Goal: Task Accomplishment & Management: Complete application form

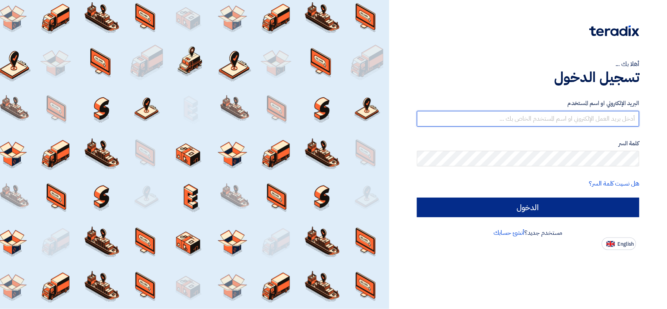
type input "[EMAIL_ADDRESS][DOMAIN_NAME]"
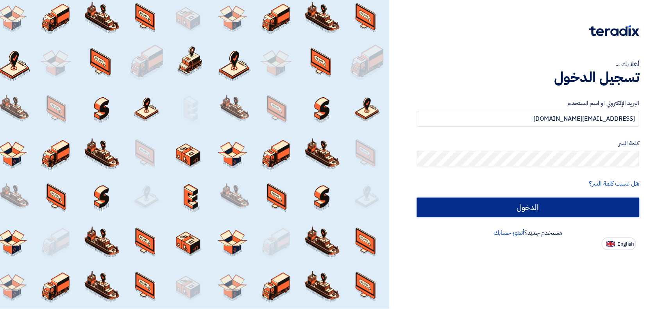
click at [446, 205] on input "الدخول" at bounding box center [528, 208] width 222 height 20
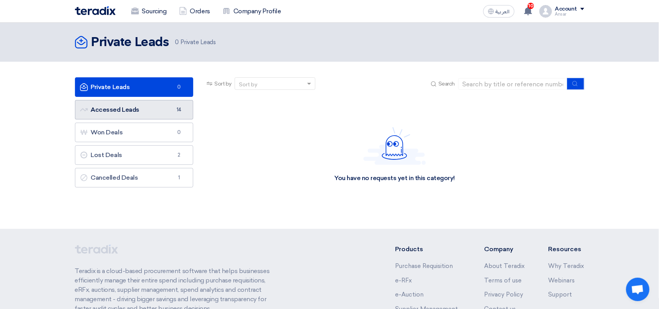
click at [155, 111] on link "Accessed Leads Accessed Leads 14" at bounding box center [134, 110] width 119 height 20
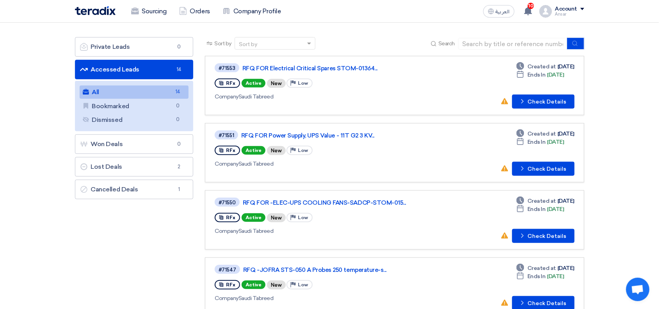
scroll to position [36, 0]
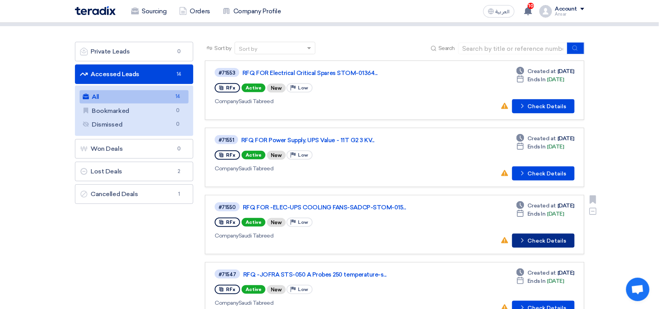
click at [530, 234] on button "Check details Check Details" at bounding box center [543, 241] width 62 height 14
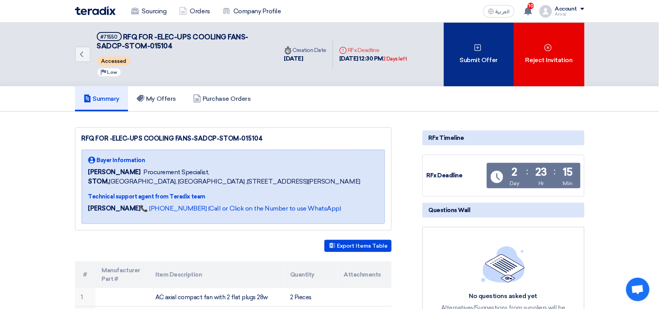
click at [470, 64] on div "Submit Offer" at bounding box center [479, 55] width 70 height 64
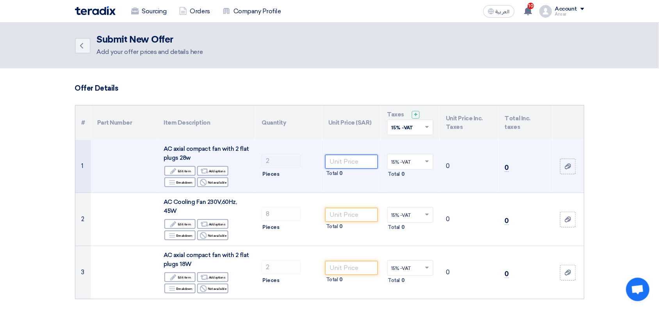
click at [340, 162] on input "number" at bounding box center [351, 162] width 53 height 14
paste input "630.00"
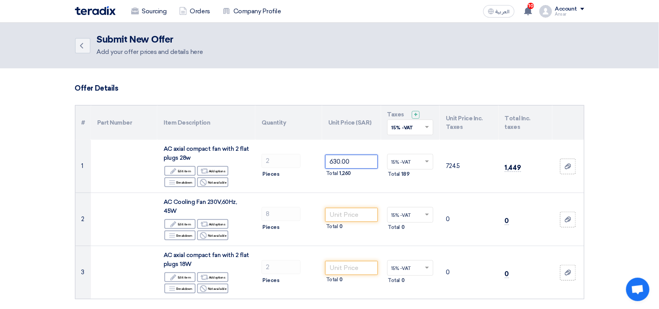
type input "630.00"
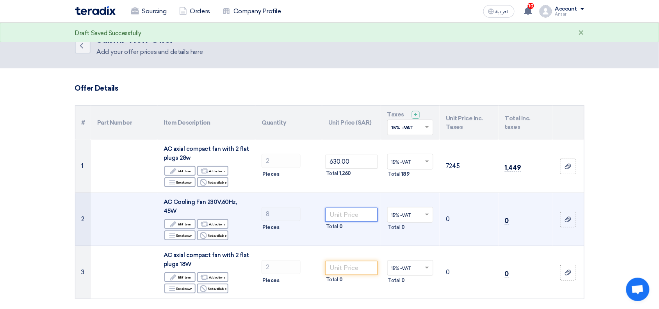
click at [352, 216] on input "number" at bounding box center [351, 215] width 53 height 14
paste input "329.00"
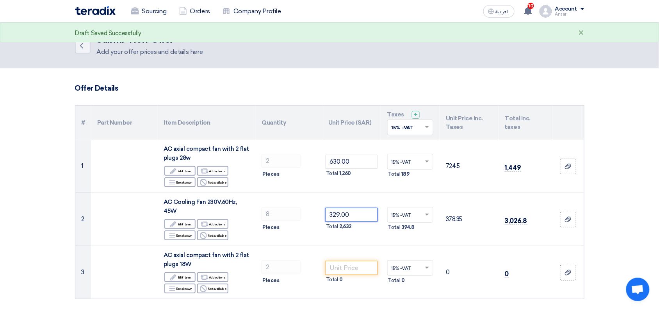
type input "329.00"
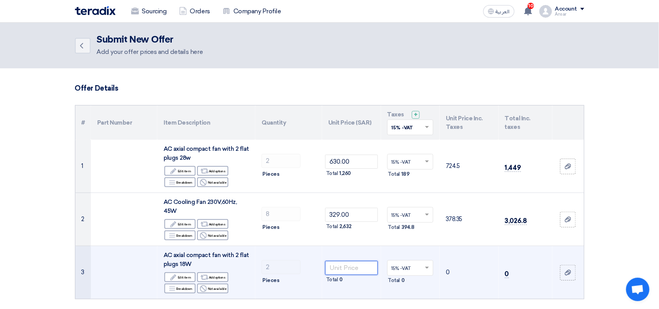
click at [363, 267] on input "number" at bounding box center [351, 268] width 53 height 14
paste input "186.00"
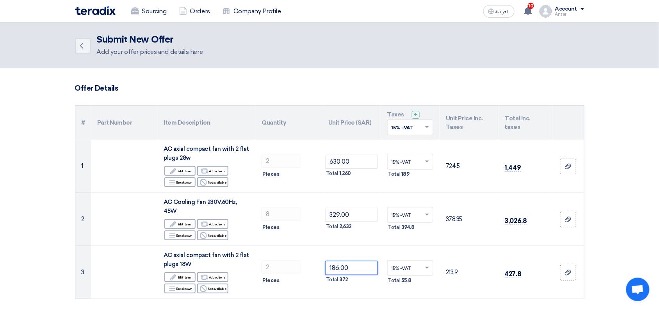
type input "186.00"
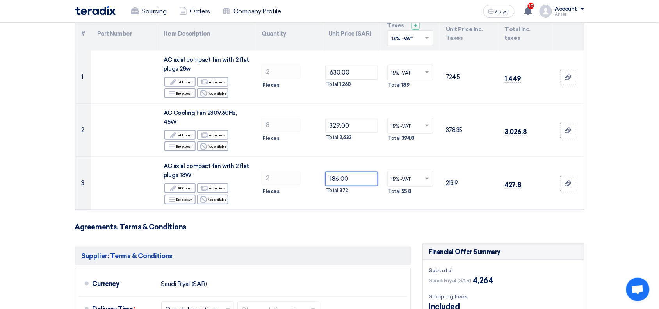
scroll to position [92, 0]
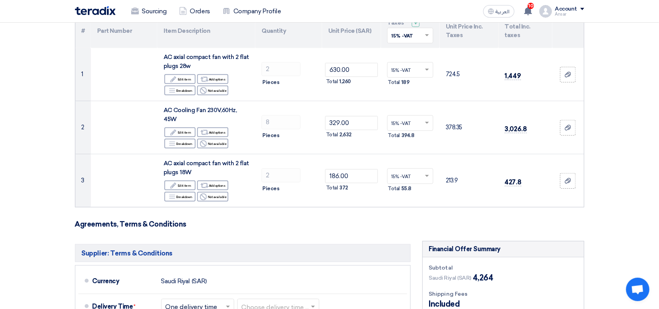
click at [646, 170] on section "Offer Details # Part Number Item Description Quantity Unit Price (SAR) Taxes + …" at bounding box center [329, 257] width 659 height 560
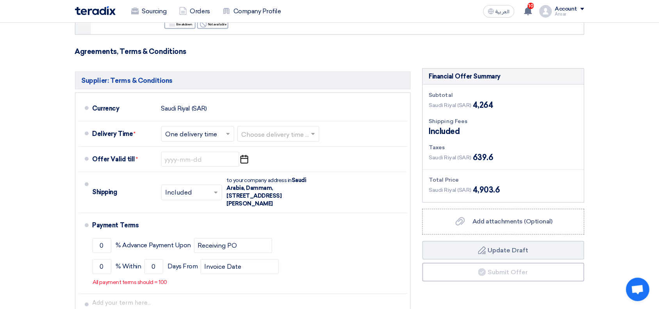
scroll to position [268, 0]
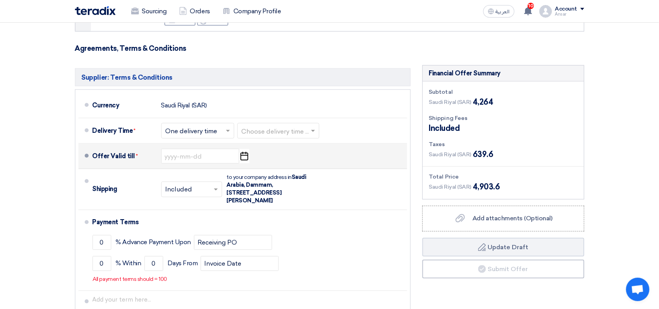
click at [243, 156] on use "button" at bounding box center [245, 156] width 8 height 9
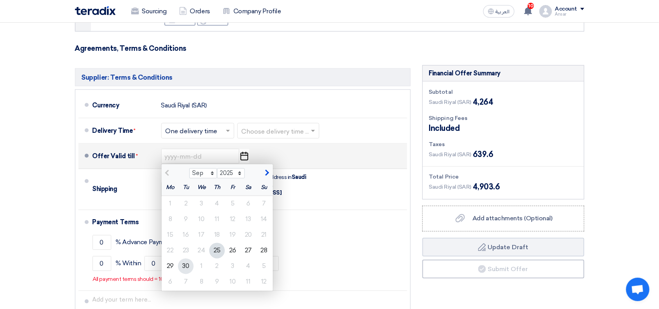
click at [187, 267] on div "30" at bounding box center [186, 267] width 16 height 16
type input "[DATE]"
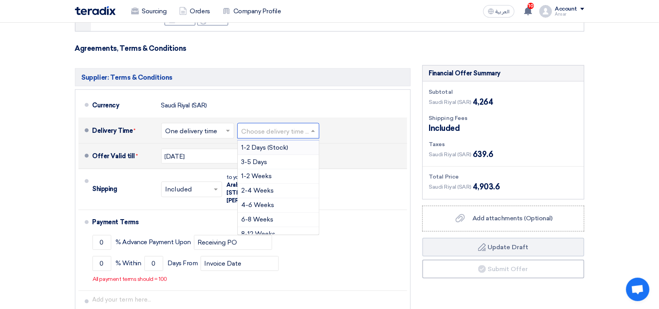
click at [256, 130] on input "text" at bounding box center [279, 131] width 74 height 11
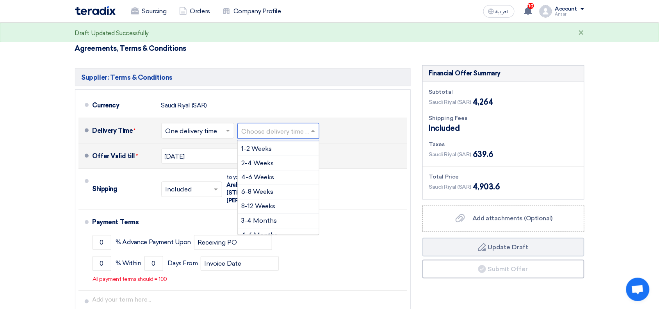
scroll to position [30, 0]
click at [273, 174] on span "4-6 Weeks" at bounding box center [258, 174] width 33 height 7
click at [286, 133] on span at bounding box center [286, 131] width 10 height 8
click at [264, 192] on span "2-4 Weeks" at bounding box center [258, 190] width 32 height 7
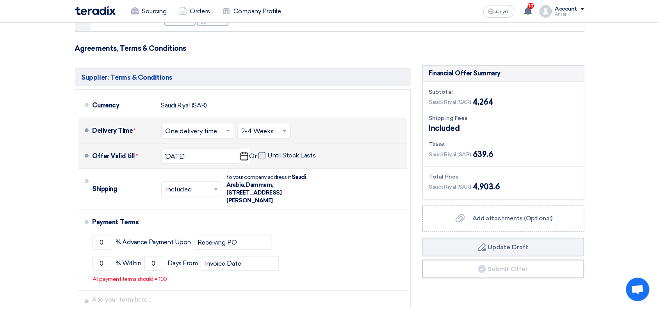
click at [266, 155] on label "Until Stock Lasts" at bounding box center [287, 156] width 57 height 8
click at [268, 155] on input "Until Stock Lasts" at bounding box center [293, 159] width 50 height 15
checkbox input "true"
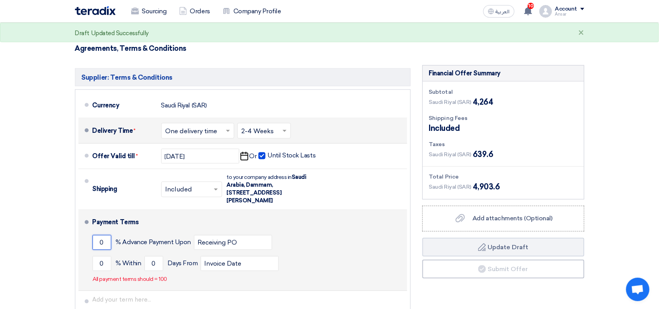
click at [96, 245] on input "0" at bounding box center [102, 242] width 19 height 15
type input "50"
click at [98, 262] on input "0" at bounding box center [102, 263] width 19 height 15
type input "50"
click at [156, 264] on input "0" at bounding box center [154, 263] width 19 height 15
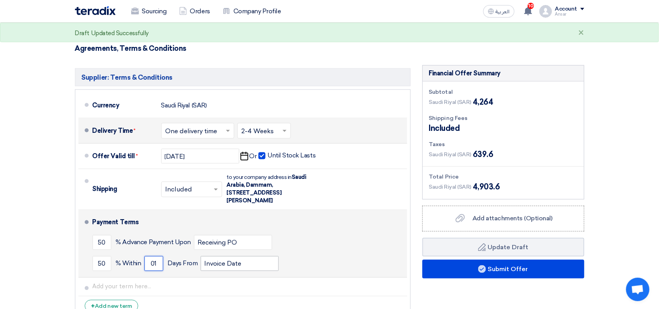
type input "01"
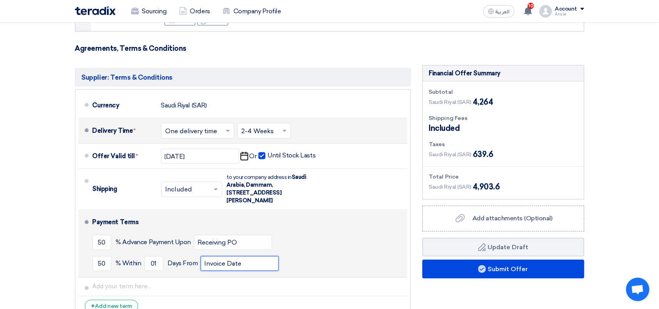
drag, startPoint x: 223, startPoint y: 265, endPoint x: 147, endPoint y: 251, distance: 77.8
click at [147, 251] on div "Payment Terms 50 % Advance Payment Upon Receiving PO 50 % Within 01" at bounding box center [249, 243] width 312 height 61
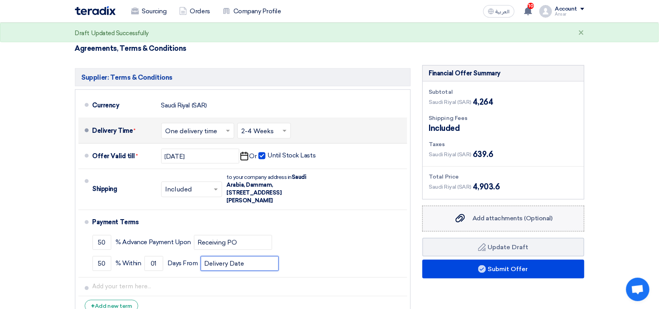
type input "Delivery Date"
click at [549, 220] on span "Add attachments (Optional)" at bounding box center [513, 218] width 80 height 7
click at [0, 0] on input "Add attachments (Optional) Add attachments (Optional)" at bounding box center [0, 0] width 0 height 0
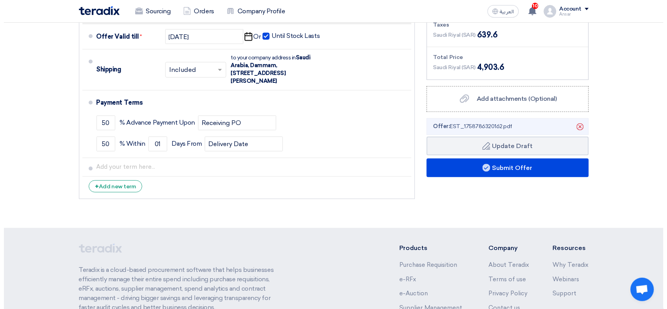
scroll to position [468, 0]
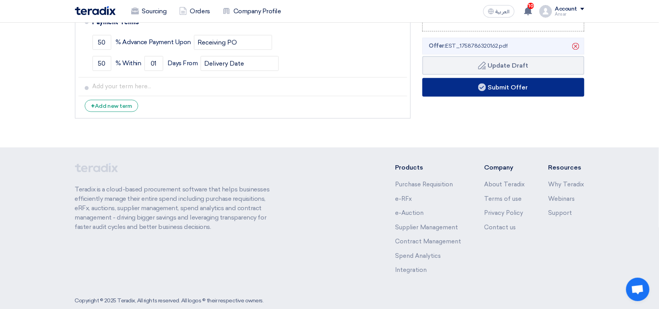
click at [508, 87] on button "Submit Offer" at bounding box center [504, 87] width 162 height 19
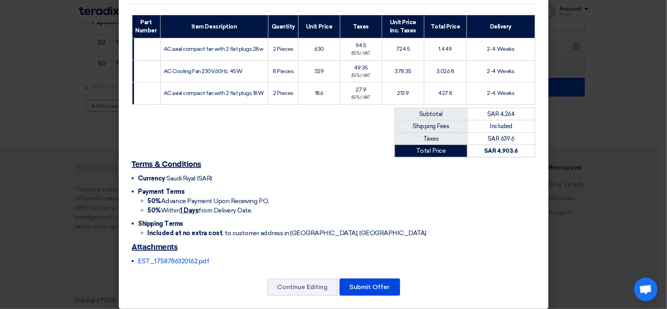
scroll to position [106, 0]
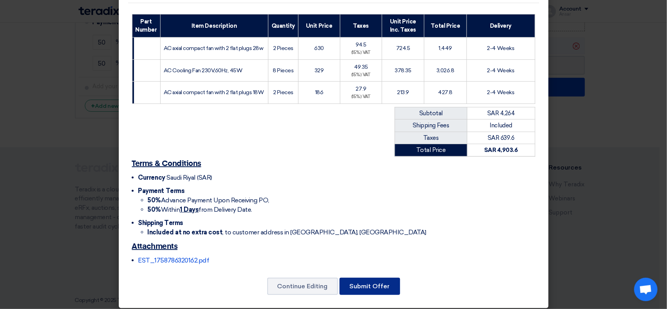
click at [365, 295] on button "Submit Offer" at bounding box center [369, 286] width 61 height 17
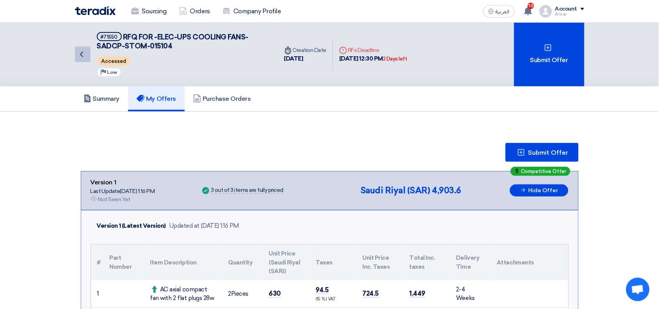
click at [83, 57] on icon "Back" at bounding box center [81, 54] width 9 height 9
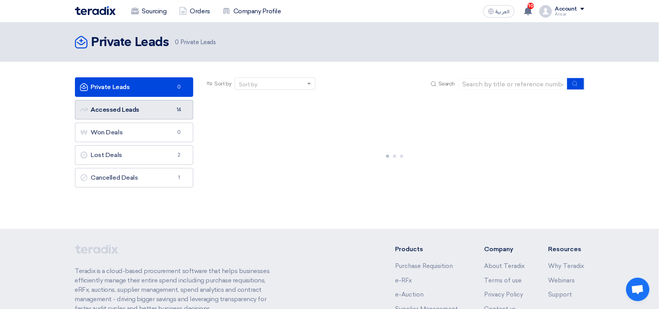
click at [155, 108] on link "Accessed Leads Accessed Leads 14" at bounding box center [134, 110] width 119 height 20
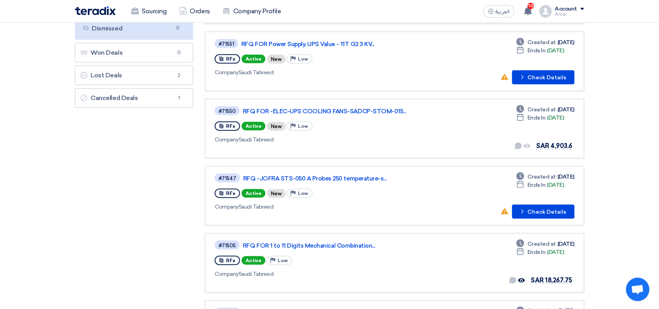
scroll to position [133, 0]
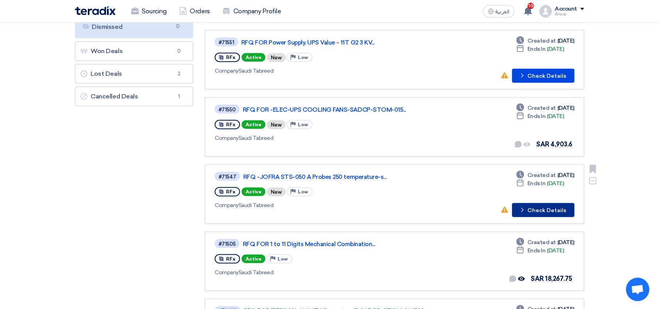
click at [530, 204] on button "Check details Check Details" at bounding box center [543, 210] width 62 height 14
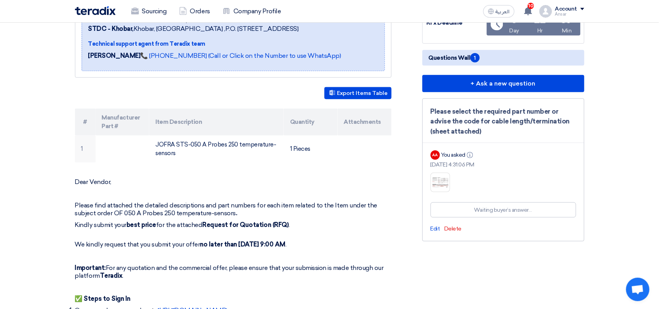
scroll to position [133, 0]
